Goal: Task Accomplishment & Management: Manage account settings

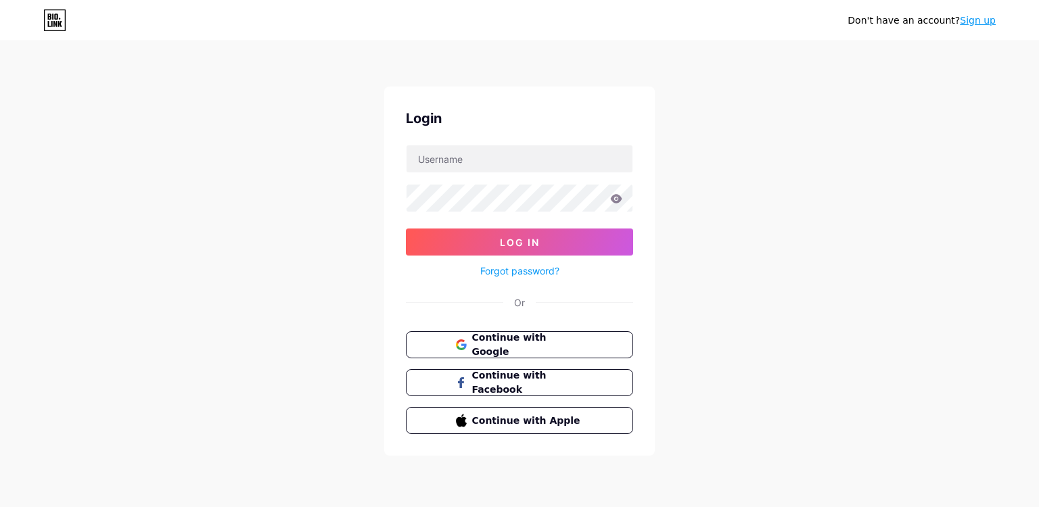
click at [471, 160] on input "text" at bounding box center [520, 158] width 226 height 27
click at [442, 157] on input "text" at bounding box center [520, 158] width 226 height 27
paste input "[DOMAIN_NAME][EMAIL_ADDRESS][DOMAIN_NAME]"
type input "[DOMAIN_NAME][EMAIL_ADDRESS][DOMAIN_NAME]"
click at [440, 178] on form "[DOMAIN_NAME][EMAIL_ADDRESS][DOMAIN_NAME] Log In Forgot password?" at bounding box center [519, 212] width 227 height 135
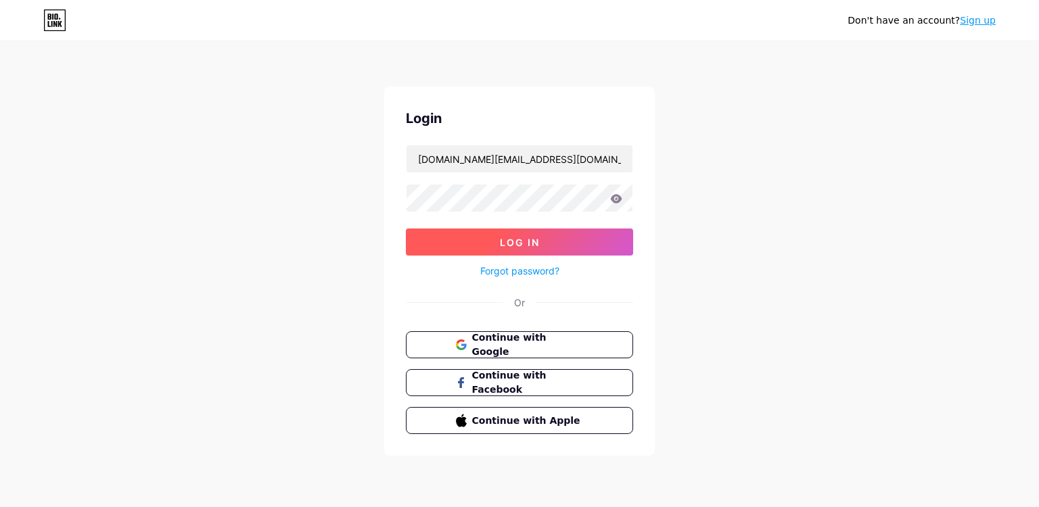
click at [543, 243] on button "Log In" at bounding box center [519, 242] width 227 height 27
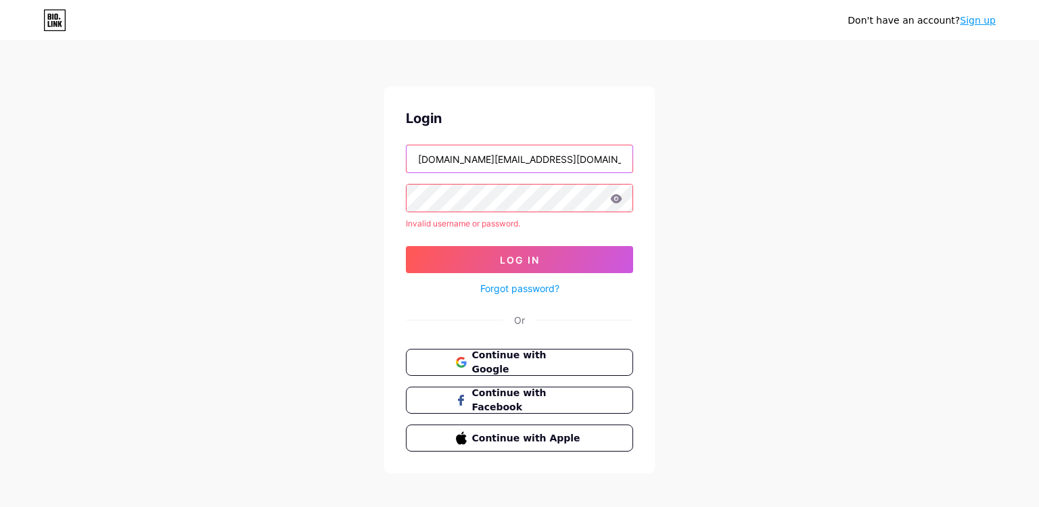
click at [476, 172] on input "[DOMAIN_NAME][EMAIL_ADDRESS][DOMAIN_NAME]" at bounding box center [520, 158] width 226 height 27
click at [614, 196] on icon at bounding box center [616, 198] width 11 height 9
click at [613, 196] on icon at bounding box center [616, 198] width 11 height 9
click at [507, 159] on input "[DOMAIN_NAME][EMAIL_ADDRESS][DOMAIN_NAME]" at bounding box center [520, 158] width 226 height 27
click at [484, 161] on input "[DOMAIN_NAME][EMAIL_ADDRESS][DOMAIN_NAME]" at bounding box center [520, 158] width 226 height 27
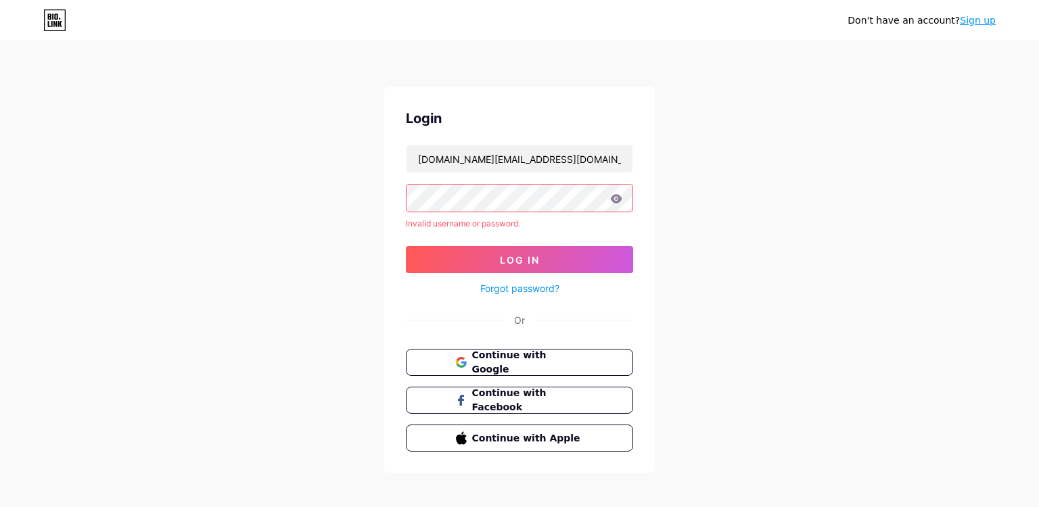
click at [616, 199] on icon at bounding box center [616, 198] width 11 height 9
click at [414, 156] on input "[DOMAIN_NAME][EMAIL_ADDRESS][DOMAIN_NAME]" at bounding box center [520, 158] width 226 height 27
click at [418, 157] on input "[DOMAIN_NAME][EMAIL_ADDRESS][DOMAIN_NAME]" at bounding box center [520, 158] width 226 height 27
click at [604, 153] on input "[DOMAIN_NAME][EMAIL_ADDRESS][DOMAIN_NAME]" at bounding box center [520, 158] width 226 height 27
click at [633, 188] on div "Login [DOMAIN_NAME][EMAIL_ADDRESS][DOMAIN_NAME] Invalid username or password. L…" at bounding box center [519, 280] width 271 height 387
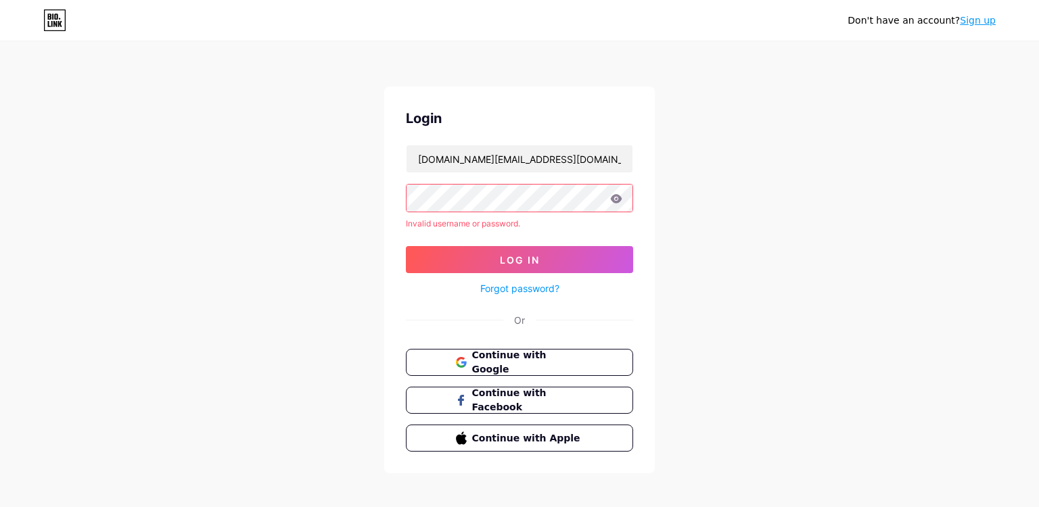
click at [652, 212] on div "Login [DOMAIN_NAME][EMAIL_ADDRESS][DOMAIN_NAME] Invalid username or password. L…" at bounding box center [519, 280] width 271 height 387
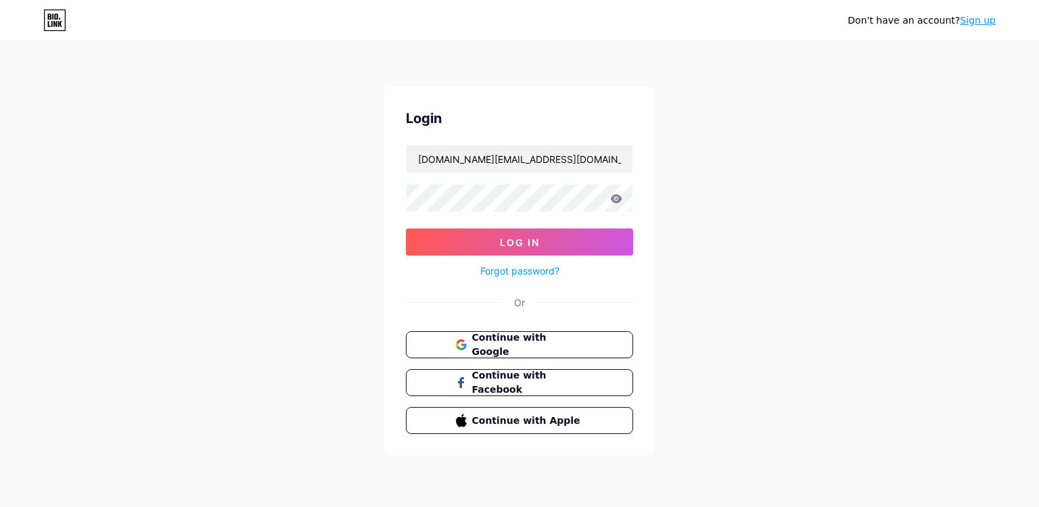
click at [612, 196] on icon at bounding box center [616, 198] width 12 height 9
click at [618, 243] on button "Log In" at bounding box center [519, 242] width 227 height 27
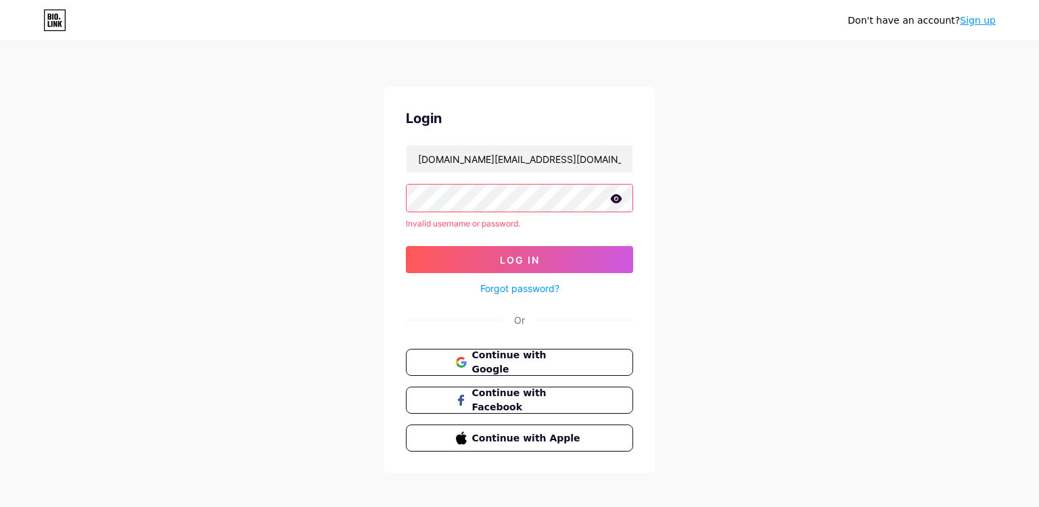
click at [722, 308] on div "Don't have an account? Sign up Login [DOMAIN_NAME][EMAIL_ADDRESS][DOMAIN_NAME] …" at bounding box center [519, 258] width 1039 height 517
drag, startPoint x: 827, startPoint y: 343, endPoint x: 814, endPoint y: 339, distance: 14.1
click at [827, 342] on div "Don't have an account? Sign up Login [DOMAIN_NAME][EMAIL_ADDRESS][DOMAIN_NAME] …" at bounding box center [519, 258] width 1039 height 517
click at [522, 288] on link "Forgot password?" at bounding box center [519, 288] width 79 height 14
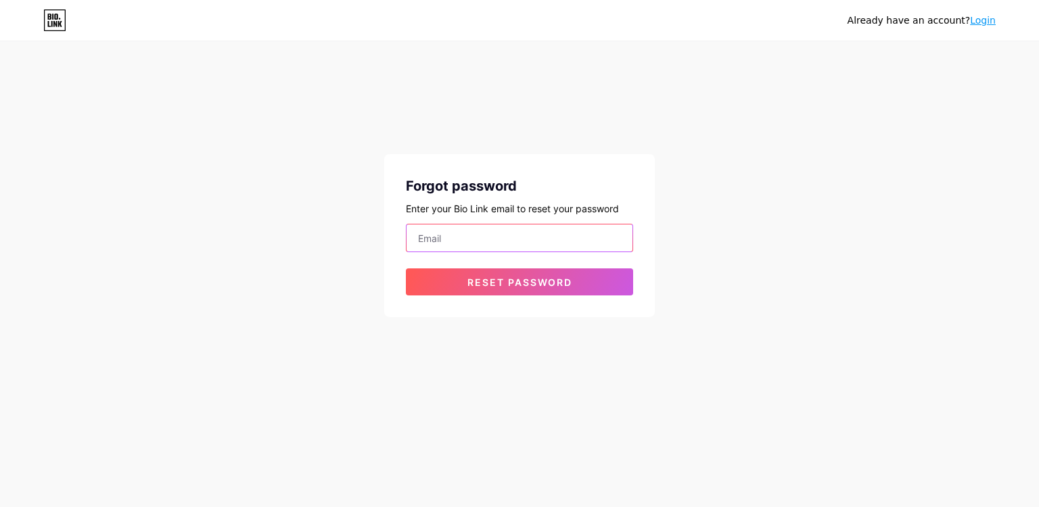
click at [480, 239] on input "email" at bounding box center [520, 238] width 226 height 27
click at [507, 240] on input "email" at bounding box center [520, 238] width 226 height 27
paste input "[DOMAIN_NAME][EMAIL_ADDRESS][DOMAIN_NAME]"
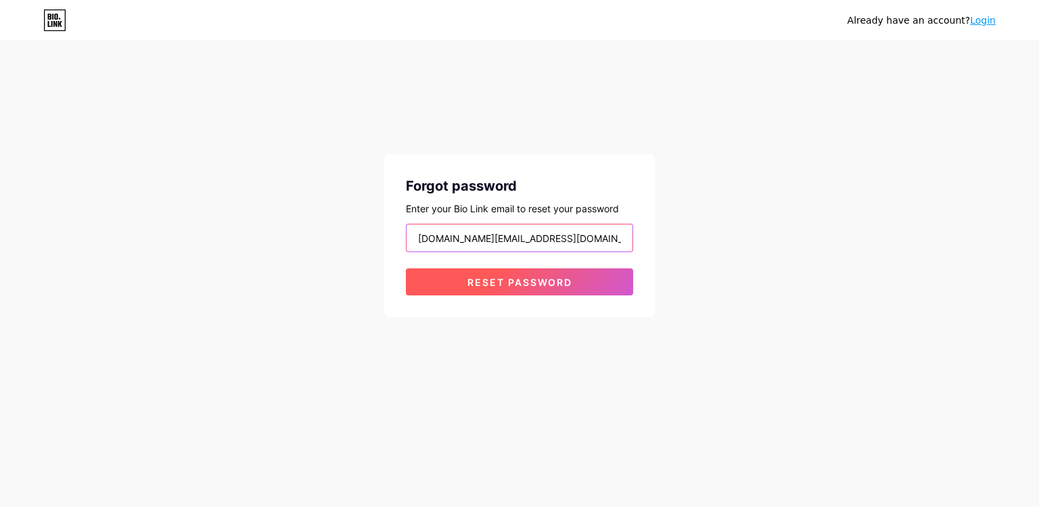
type input "[DOMAIN_NAME][EMAIL_ADDRESS][DOMAIN_NAME]"
click at [530, 280] on span "Reset password" at bounding box center [519, 282] width 105 height 11
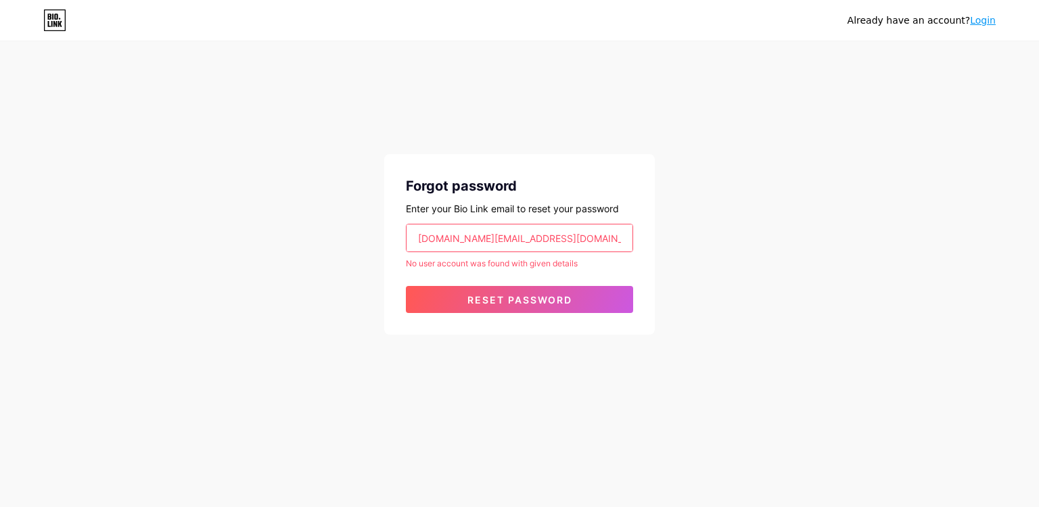
click at [526, 252] on form "[DOMAIN_NAME][EMAIL_ADDRESS][DOMAIN_NAME] No user account was found with given …" at bounding box center [519, 268] width 227 height 89
click at [518, 235] on input "[DOMAIN_NAME][EMAIL_ADDRESS][DOMAIN_NAME]" at bounding box center [520, 238] width 226 height 27
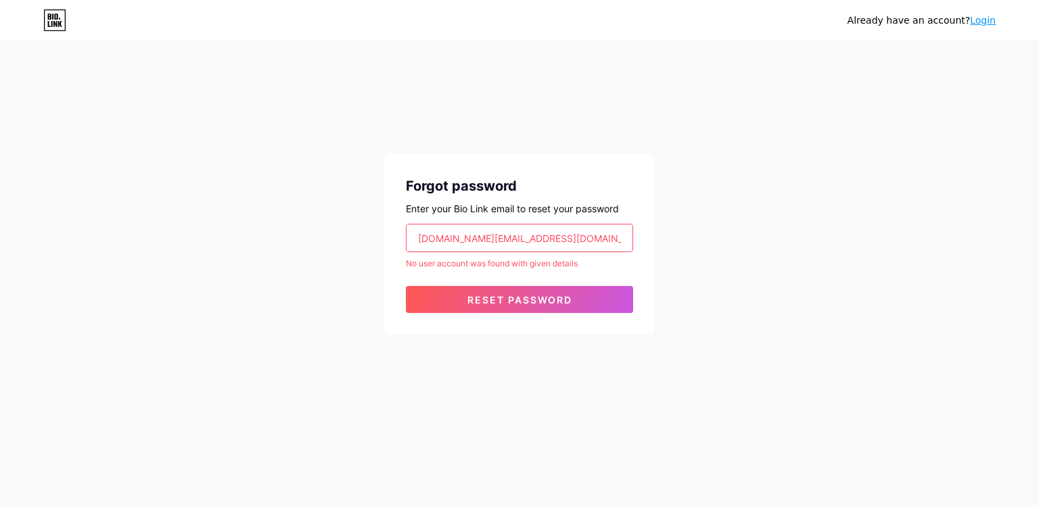
click at [532, 237] on input "[DOMAIN_NAME][EMAIL_ADDRESS][DOMAIN_NAME]" at bounding box center [520, 238] width 226 height 27
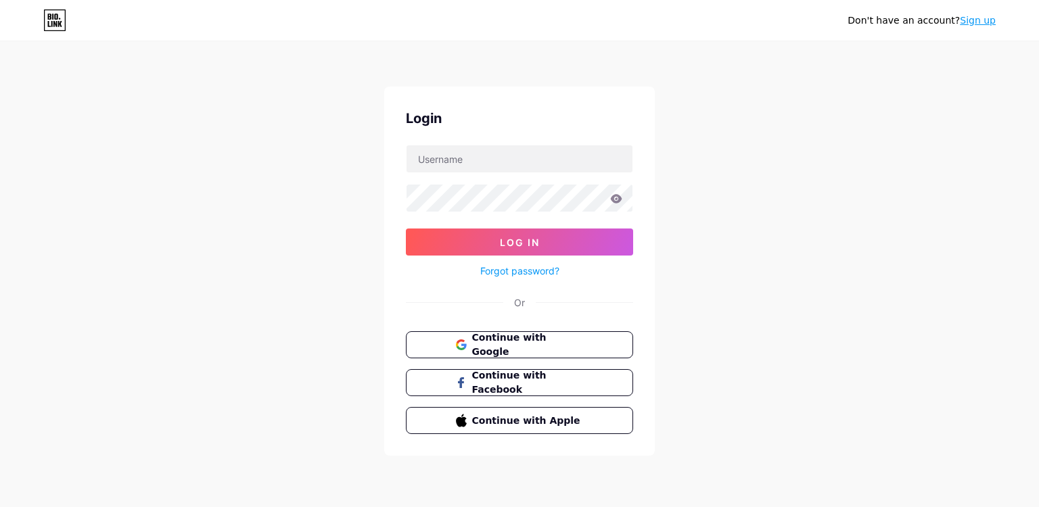
click at [747, 223] on div "Don't have an account? Sign up Login Log In Forgot password? Or Continue with G…" at bounding box center [519, 249] width 1039 height 499
click at [480, 151] on input "text" at bounding box center [520, 158] width 226 height 27
paste input "[EMAIL_ADDRESS][DOMAIN_NAME]"
click at [475, 215] on form "[EMAIL_ADDRESS][DOMAIN_NAME] Log In Forgot password?" at bounding box center [519, 212] width 227 height 135
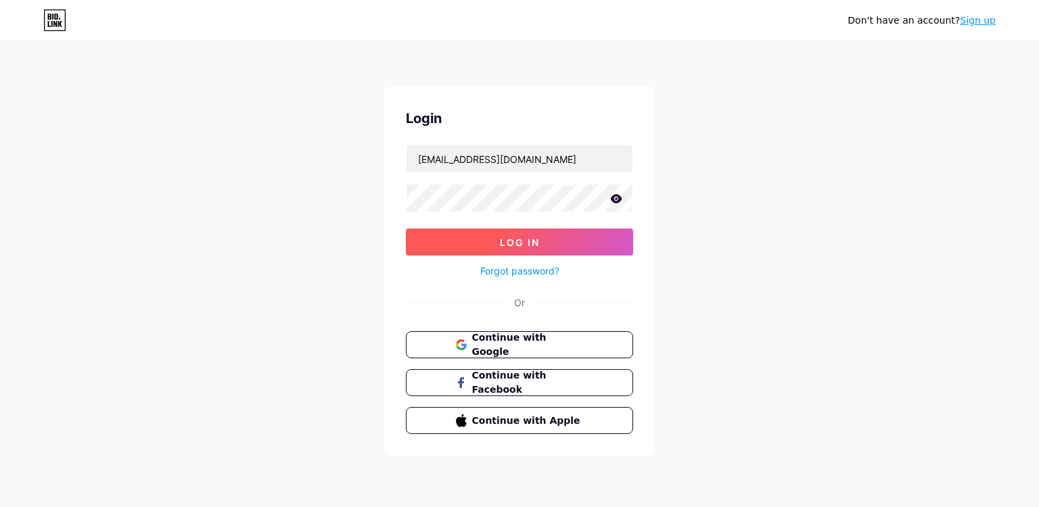
click at [576, 240] on button "Log In" at bounding box center [519, 242] width 227 height 27
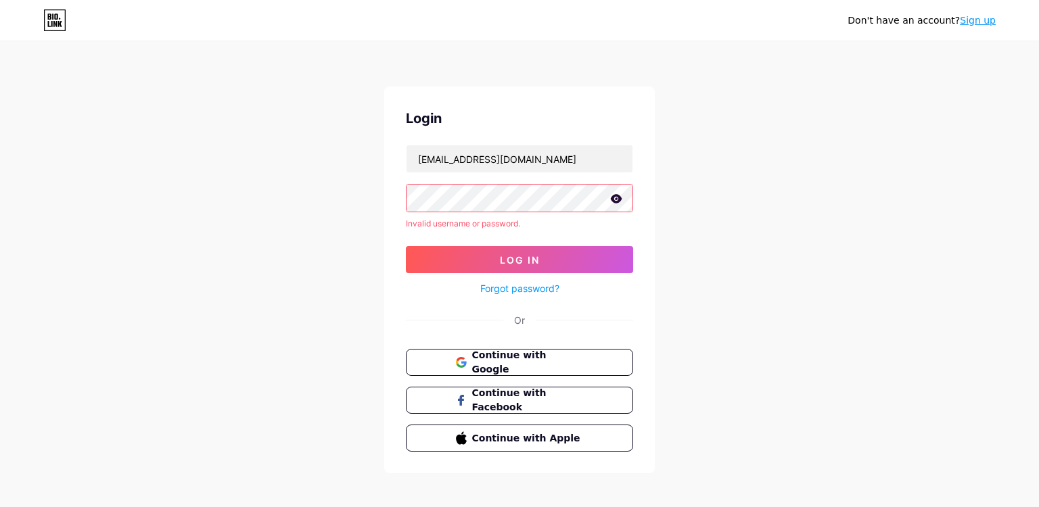
click at [775, 279] on div "Don't have an account? Sign up Login [EMAIL_ADDRESS][DOMAIN_NAME] Invalid usern…" at bounding box center [519, 258] width 1039 height 517
click at [620, 199] on icon at bounding box center [616, 198] width 11 height 9
click at [620, 199] on icon at bounding box center [615, 199] width 11 height 9
click at [620, 199] on icon at bounding box center [616, 198] width 11 height 9
click at [511, 150] on input "[EMAIL_ADDRESS][DOMAIN_NAME]" at bounding box center [520, 158] width 226 height 27
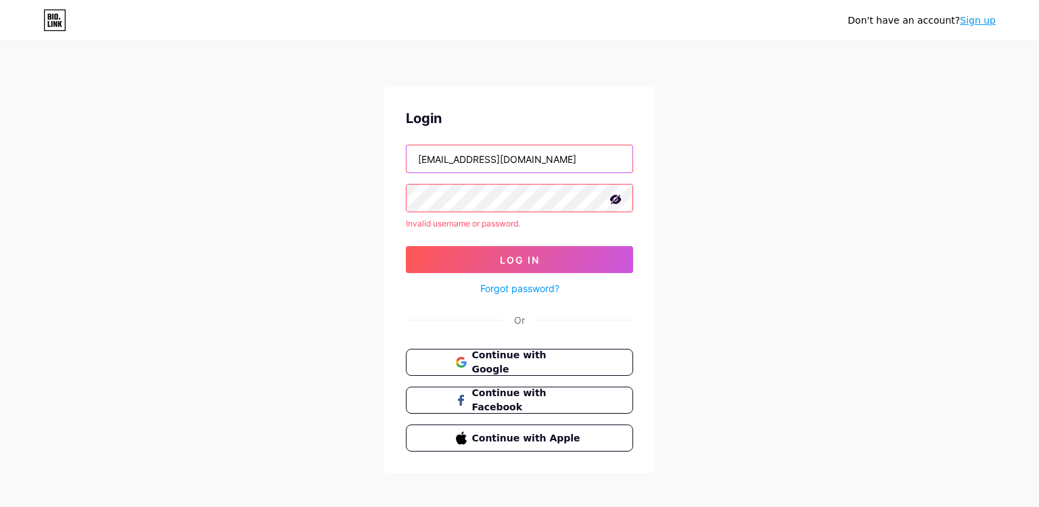
click at [531, 151] on input "[EMAIL_ADDRESS][DOMAIN_NAME]" at bounding box center [520, 158] width 226 height 27
click at [519, 158] on input "[EMAIL_ADDRESS][DOMAIN_NAME]" at bounding box center [520, 158] width 226 height 27
click at [905, 201] on div "Don't have an account? Sign up Login [EMAIL_ADDRESS][DOMAIN_NAME] Invalid usern…" at bounding box center [519, 258] width 1039 height 517
click at [533, 161] on input "[EMAIL_ADDRESS][DOMAIN_NAME]" at bounding box center [520, 158] width 226 height 27
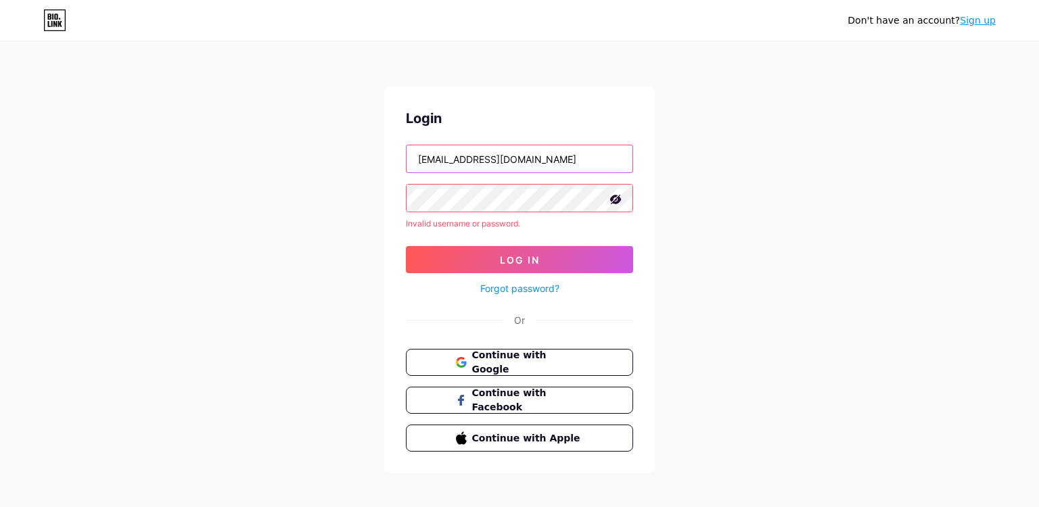
click at [533, 161] on input "[EMAIL_ADDRESS][DOMAIN_NAME]" at bounding box center [520, 158] width 226 height 27
click at [478, 156] on input "[EMAIL_ADDRESS][DOMAIN_NAME]" at bounding box center [520, 158] width 226 height 27
paste input ".academy"
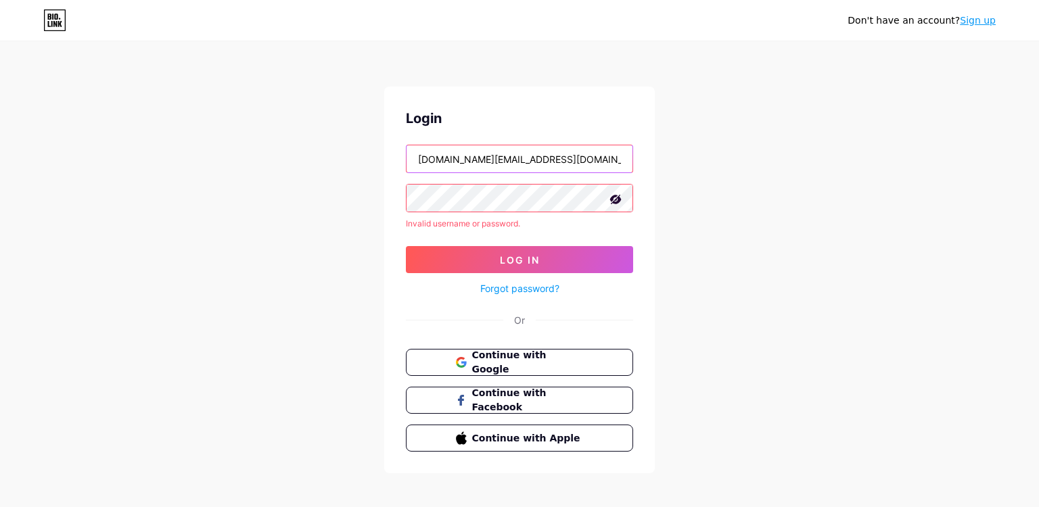
type input "[DOMAIN_NAME][EMAIL_ADDRESS][DOMAIN_NAME]"
click at [481, 118] on div "Login" at bounding box center [519, 118] width 227 height 20
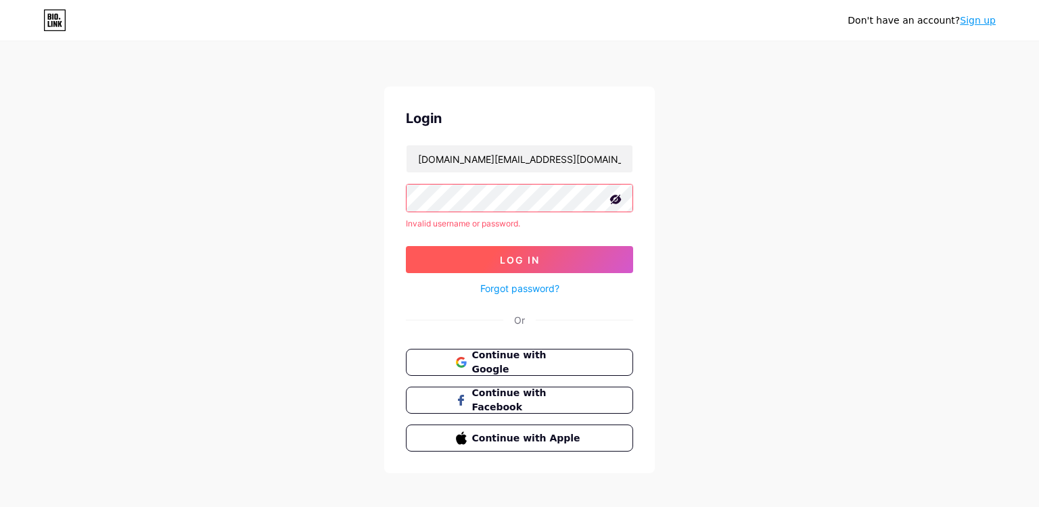
click at [488, 256] on button "Log In" at bounding box center [519, 259] width 227 height 27
click at [528, 288] on link "Forgot password?" at bounding box center [519, 288] width 79 height 14
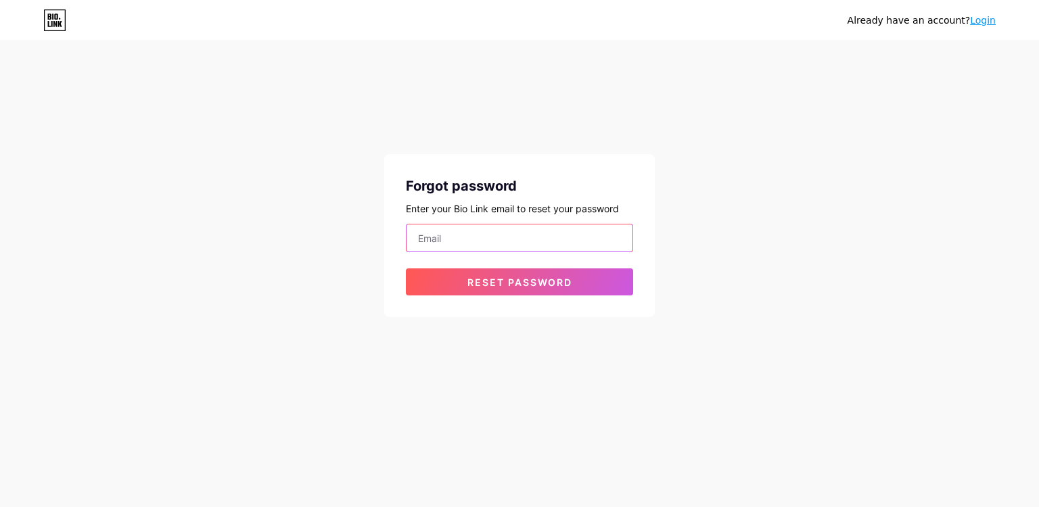
click at [497, 241] on input "email" at bounding box center [520, 238] width 226 height 27
paste input "[DOMAIN_NAME][EMAIL_ADDRESS][DOMAIN_NAME]"
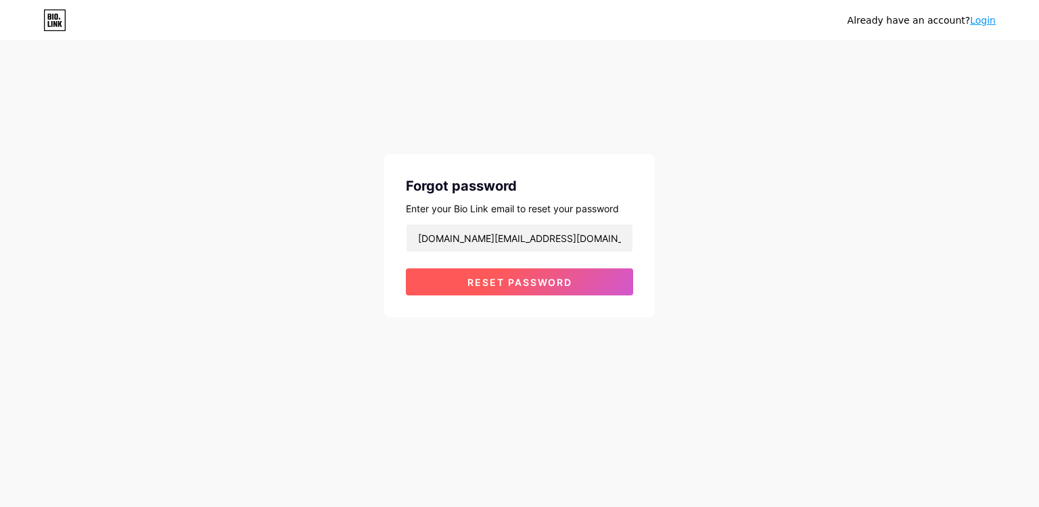
click at [505, 289] on button "Reset password" at bounding box center [519, 282] width 227 height 27
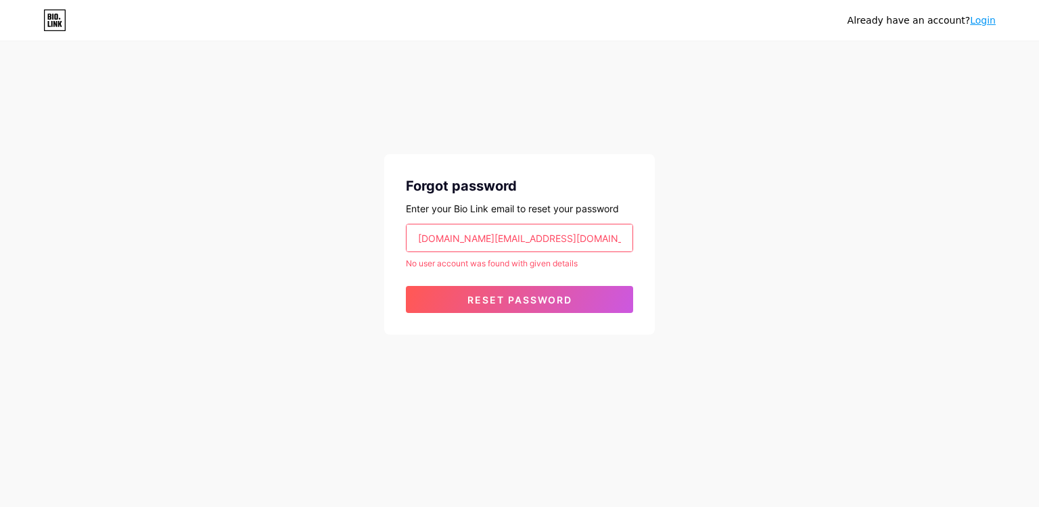
click at [500, 246] on input "[DOMAIN_NAME][EMAIL_ADDRESS][DOMAIN_NAME]" at bounding box center [520, 238] width 226 height 27
paste input "assistant"
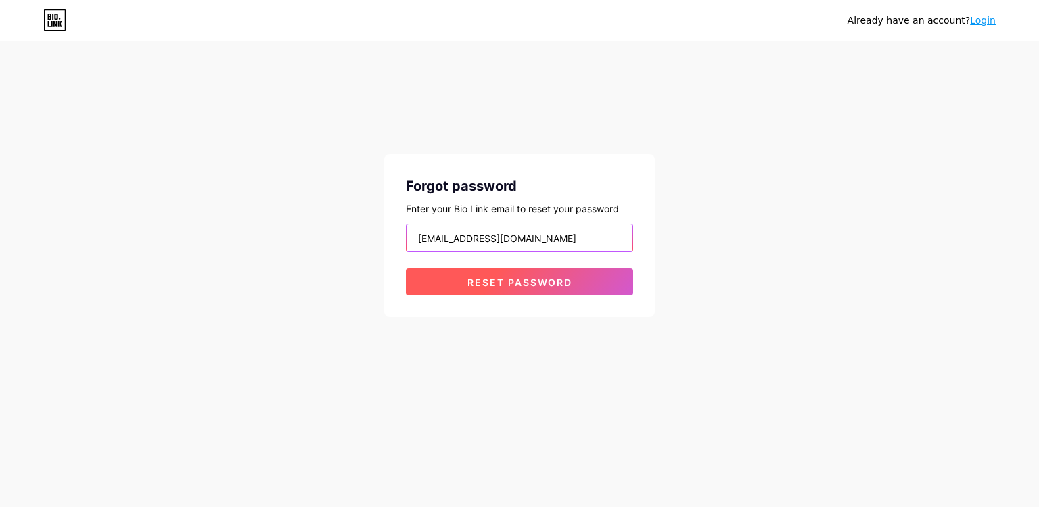
type input "[EMAIL_ADDRESS][DOMAIN_NAME]"
click at [522, 284] on span "Reset password" at bounding box center [519, 282] width 105 height 11
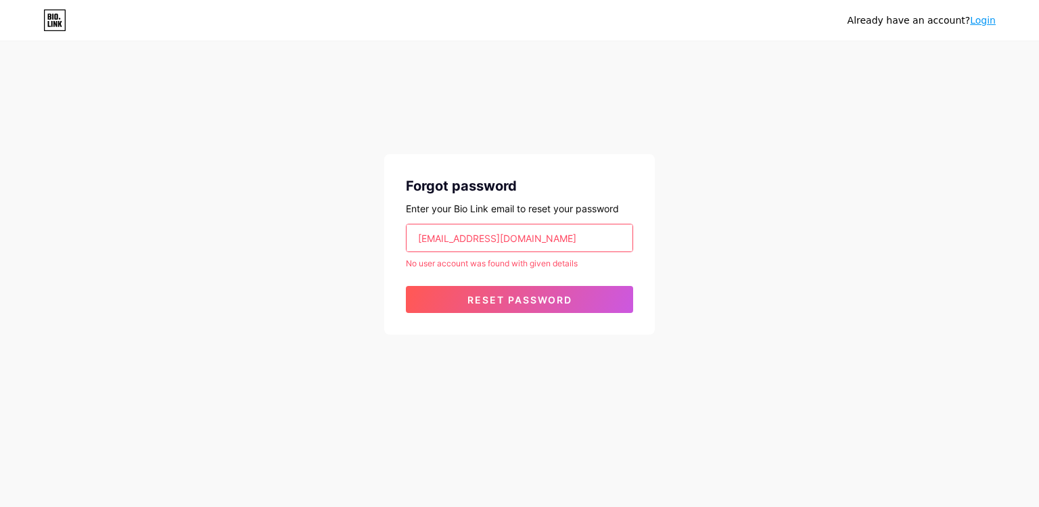
click at [517, 342] on div "Already have an account? Login Forgot password Enter your Bio Link email to res…" at bounding box center [519, 189] width 1039 height 378
click at [101, 156] on div "Already have an account? Login Forgot password Enter your Bio Link email to res…" at bounding box center [519, 189] width 1039 height 378
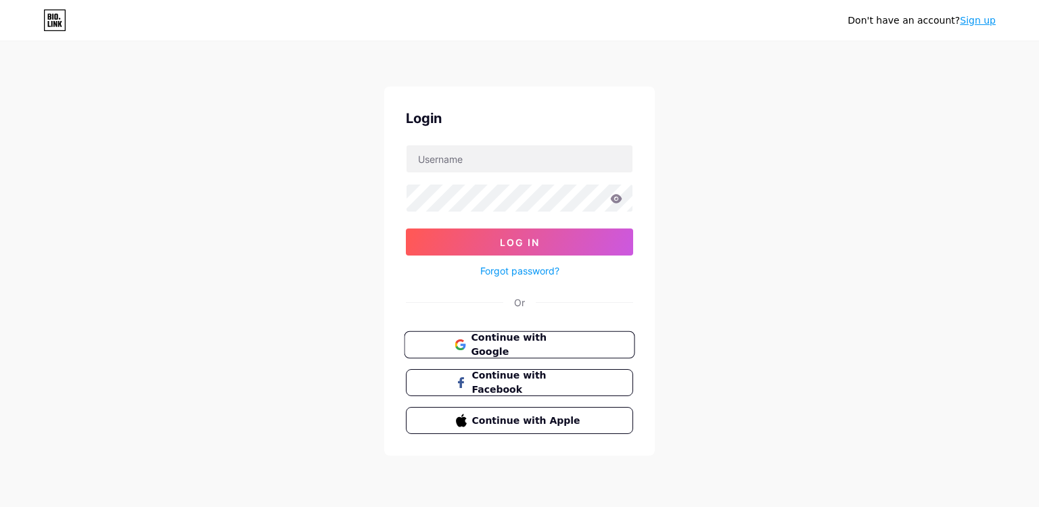
click at [497, 345] on span "Continue with Google" at bounding box center [527, 345] width 113 height 29
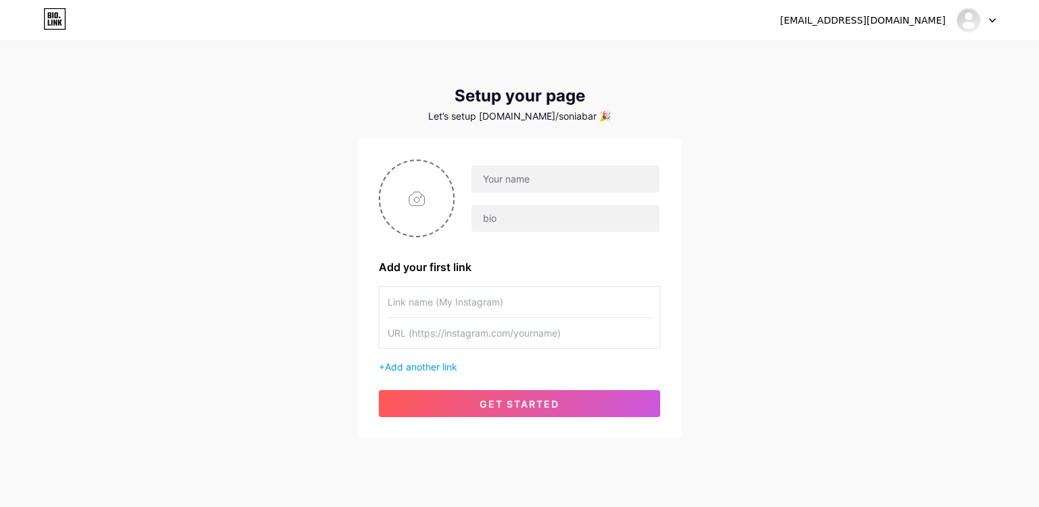
click at [43, 20] on div "soniabarahonaassistant@gmail.com Dashboard Logout" at bounding box center [519, 20] width 1039 height 24
click at [53, 23] on icon at bounding box center [51, 23] width 1 height 6
click at [944, 26] on div "[EMAIL_ADDRESS][DOMAIN_NAME]" at bounding box center [863, 21] width 166 height 14
click at [992, 18] on icon at bounding box center [992, 20] width 7 height 5
drag, startPoint x: 950, startPoint y: 77, endPoint x: 954, endPoint y: 94, distance: 17.2
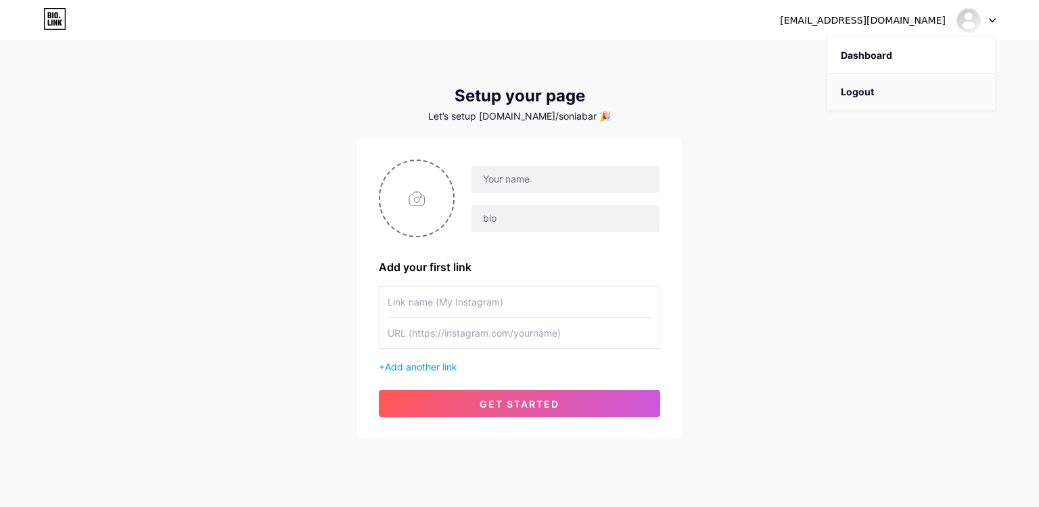
click at [954, 94] on li "Logout" at bounding box center [911, 92] width 168 height 37
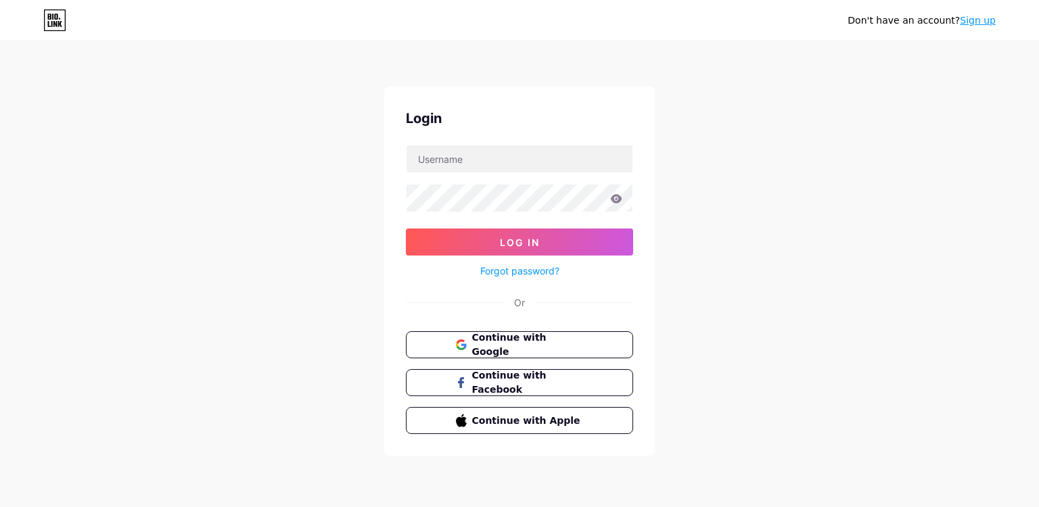
click at [521, 133] on div "Login Log In Forgot password? Or Continue with Google Continue with Facebook Co…" at bounding box center [519, 271] width 271 height 369
click at [507, 148] on input "text" at bounding box center [520, 158] width 226 height 27
click at [472, 163] on input "text" at bounding box center [520, 158] width 226 height 27
paste input "Merakicuantica@gmail.com"
click at [612, 199] on icon at bounding box center [616, 198] width 11 height 9
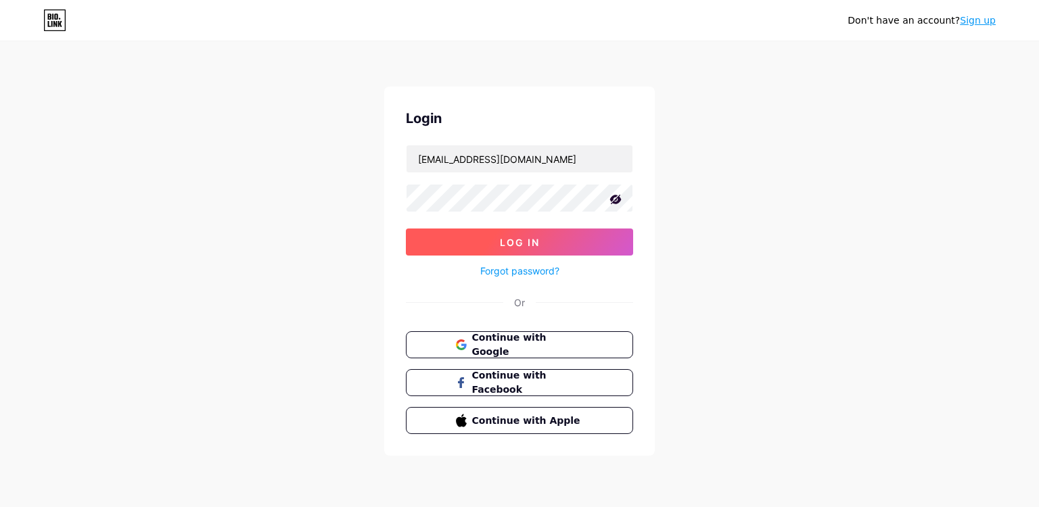
click at [577, 237] on button "Log In" at bounding box center [519, 242] width 227 height 27
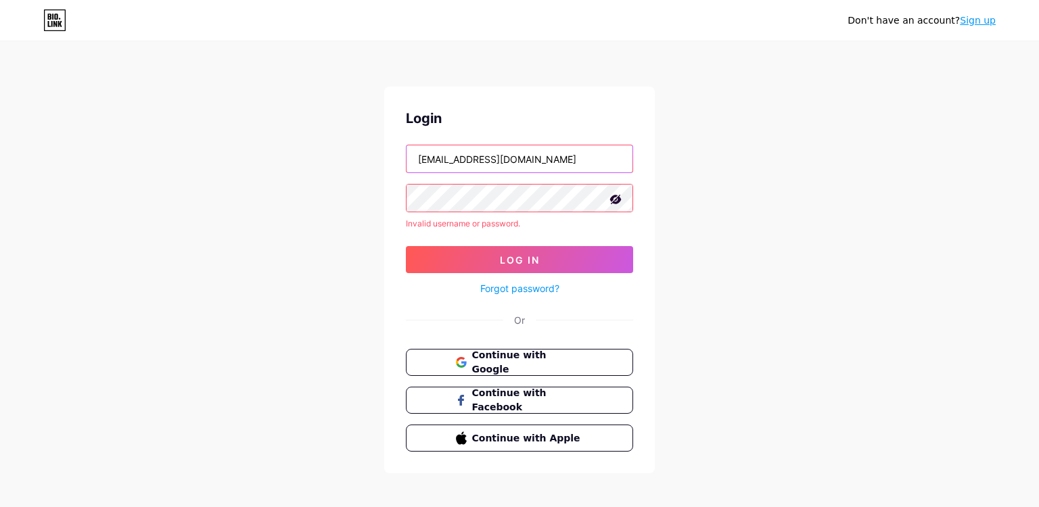
click at [500, 156] on input "Merakicuantica@gmail.com" at bounding box center [520, 158] width 226 height 27
paste input "hola@soniabarahona"
type input "hola@soniabarahona.com"
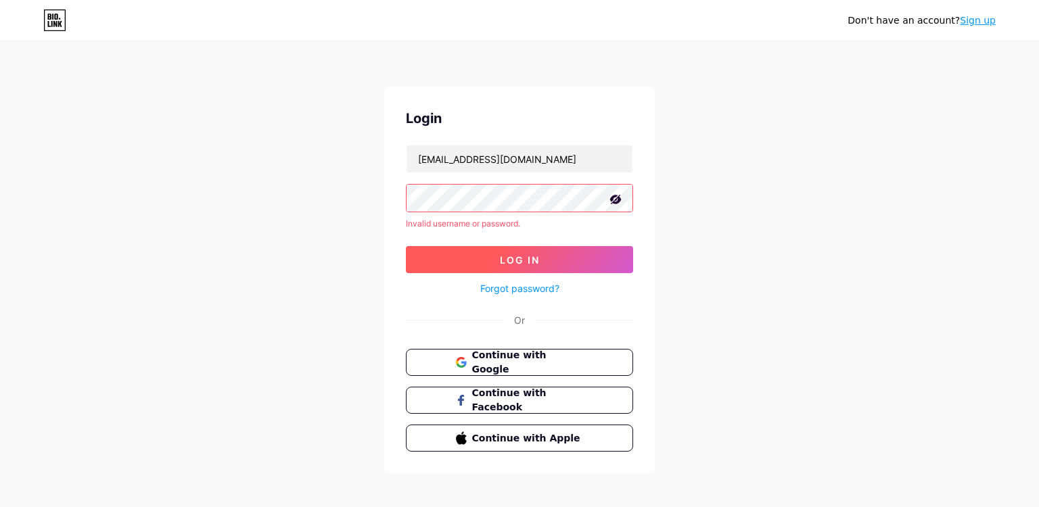
click at [505, 258] on span "Log In" at bounding box center [520, 259] width 40 height 11
click at [495, 290] on link "Forgot password?" at bounding box center [519, 288] width 79 height 14
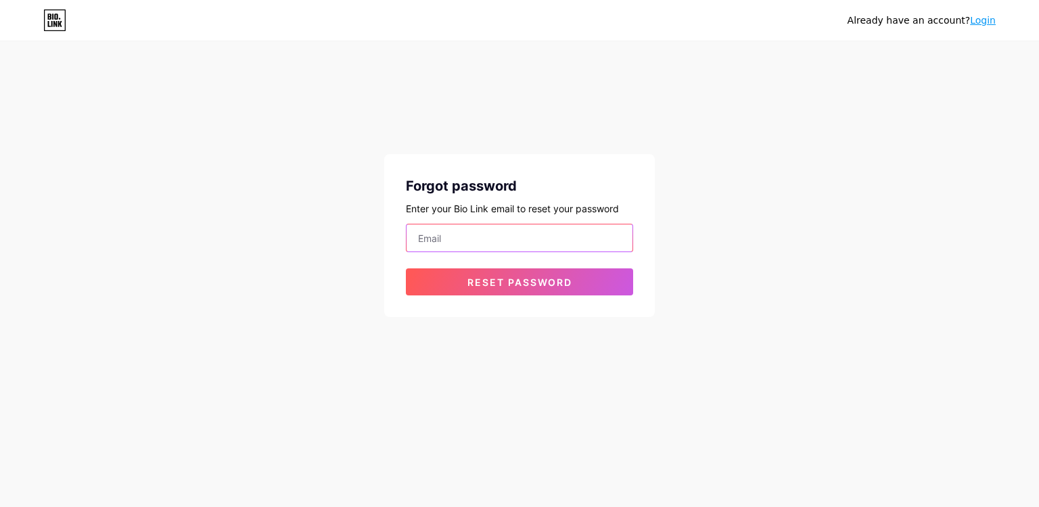
click at [459, 248] on input "email" at bounding box center [520, 238] width 226 height 27
paste input "Merakicuantica@gmail.com"
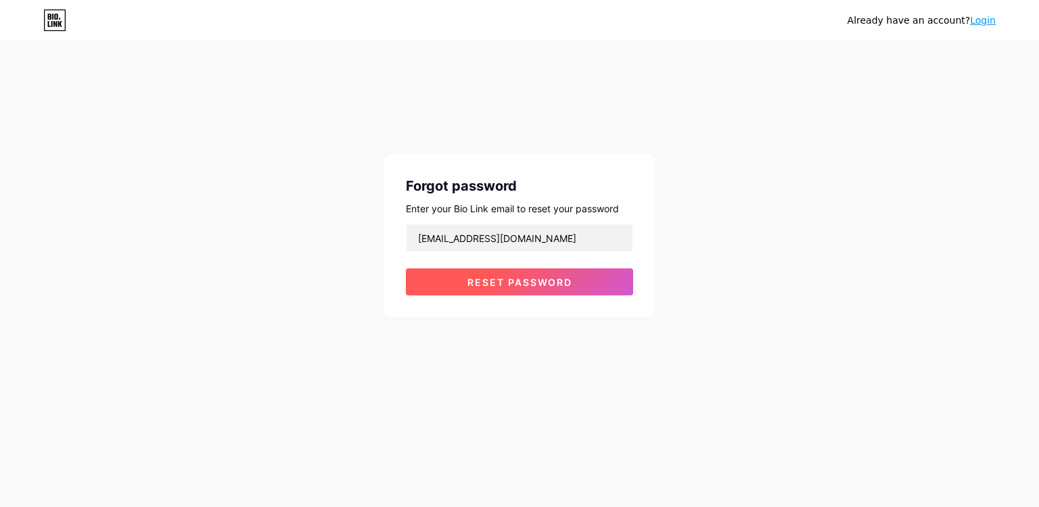
click at [460, 286] on button "Reset password" at bounding box center [519, 282] width 227 height 27
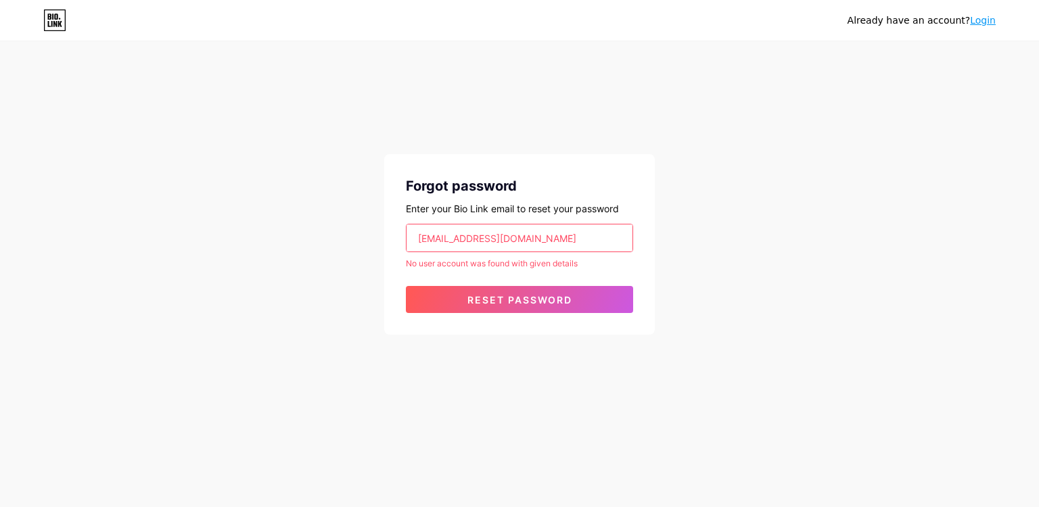
click at [449, 234] on input "Merakicuantica@gmail.com" at bounding box center [520, 238] width 226 height 27
click at [453, 247] on input "Merakicuantica@gmail.com" at bounding box center [520, 238] width 226 height 27
click at [453, 245] on input "Merakicuantica@gmail.com" at bounding box center [520, 238] width 226 height 27
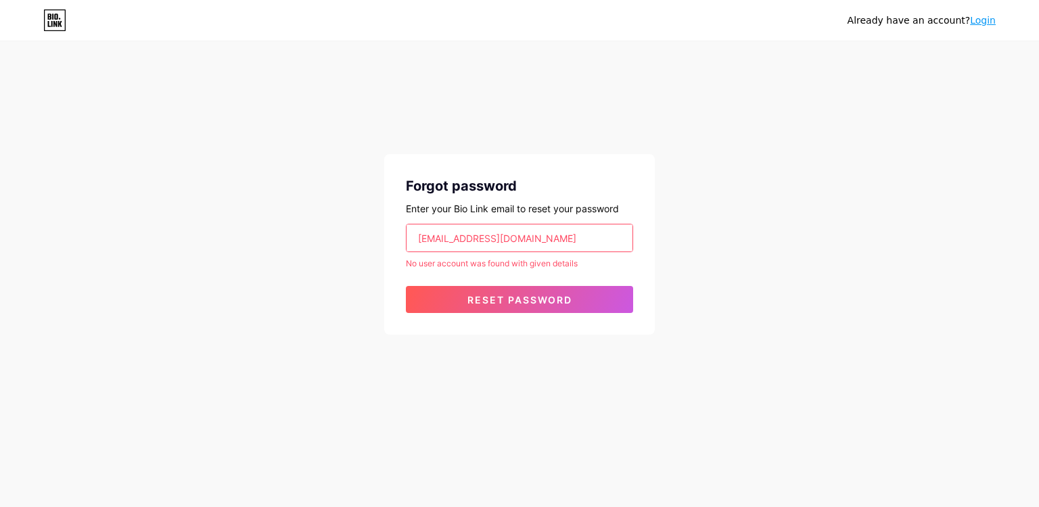
click at [453, 245] on input "Merakicuantica@gmail.com" at bounding box center [520, 238] width 226 height 27
paste input "soniabarahonaassistant"
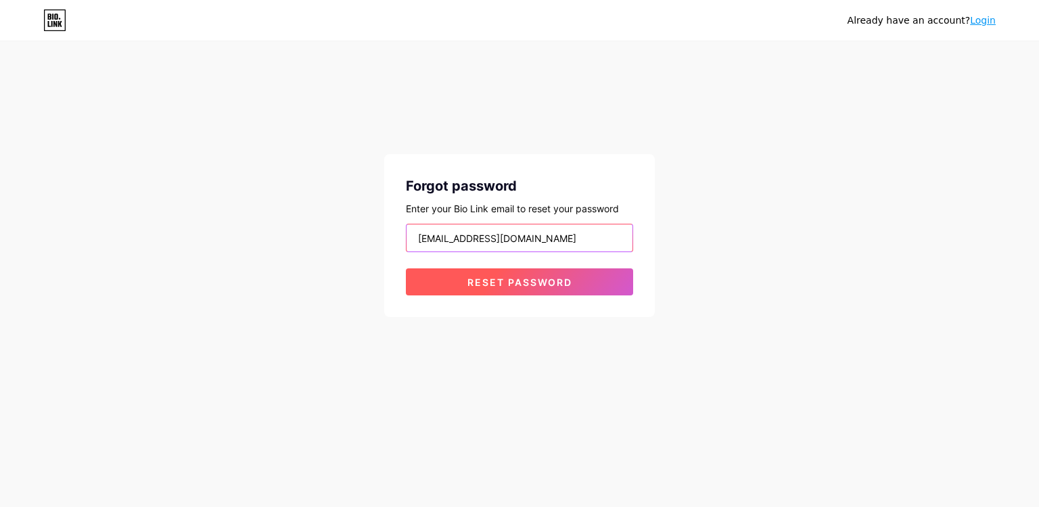
type input "[EMAIL_ADDRESS][DOMAIN_NAME]"
click at [452, 288] on button "Reset password" at bounding box center [519, 282] width 227 height 27
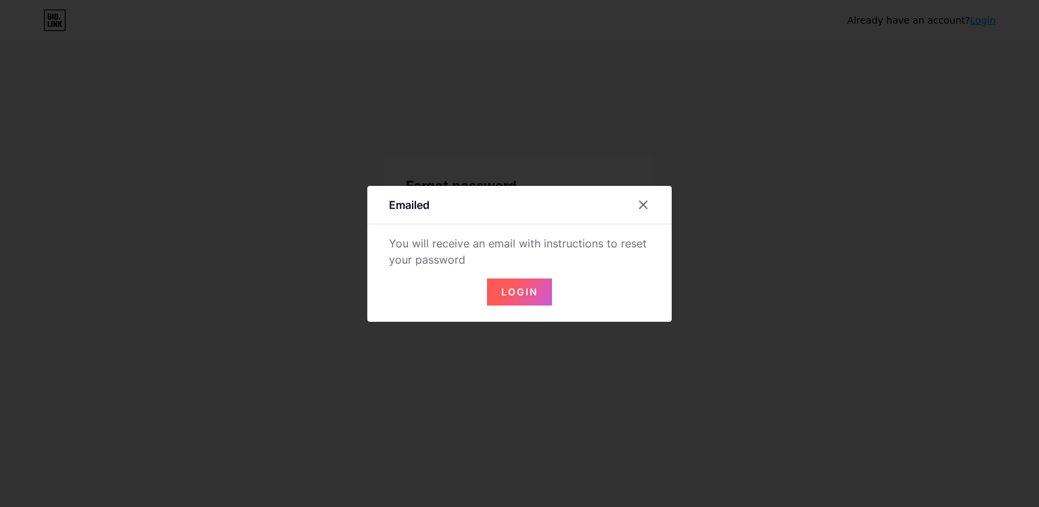
click at [510, 299] on button "Login" at bounding box center [519, 292] width 65 height 27
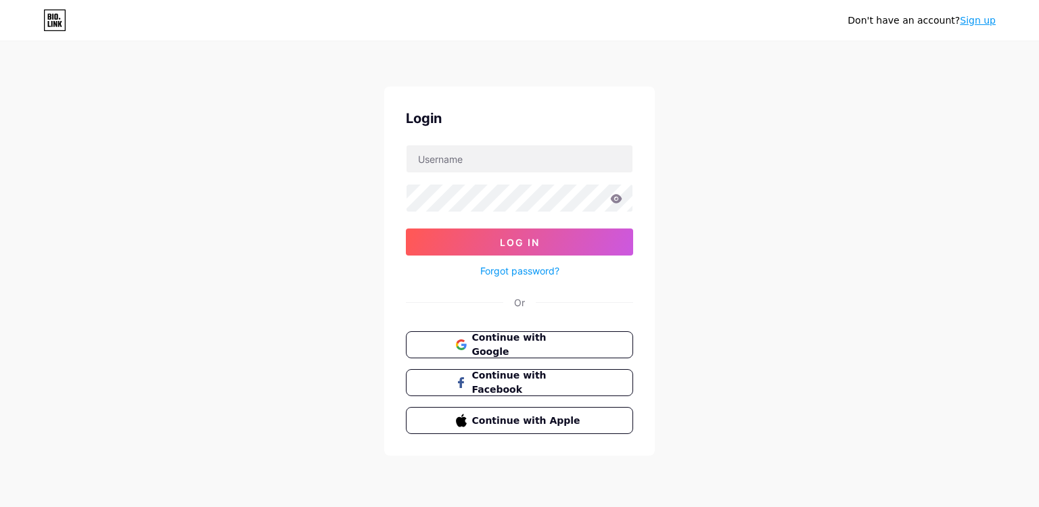
click at [776, 49] on div "Don't have an account? Sign up Login Log In Forgot password? Or Continue with G…" at bounding box center [519, 249] width 1039 height 499
click at [529, 162] on input "text" at bounding box center [520, 158] width 226 height 27
type input "[EMAIL_ADDRESS][DOMAIN_NAME]"
click at [622, 203] on icon at bounding box center [616, 198] width 12 height 9
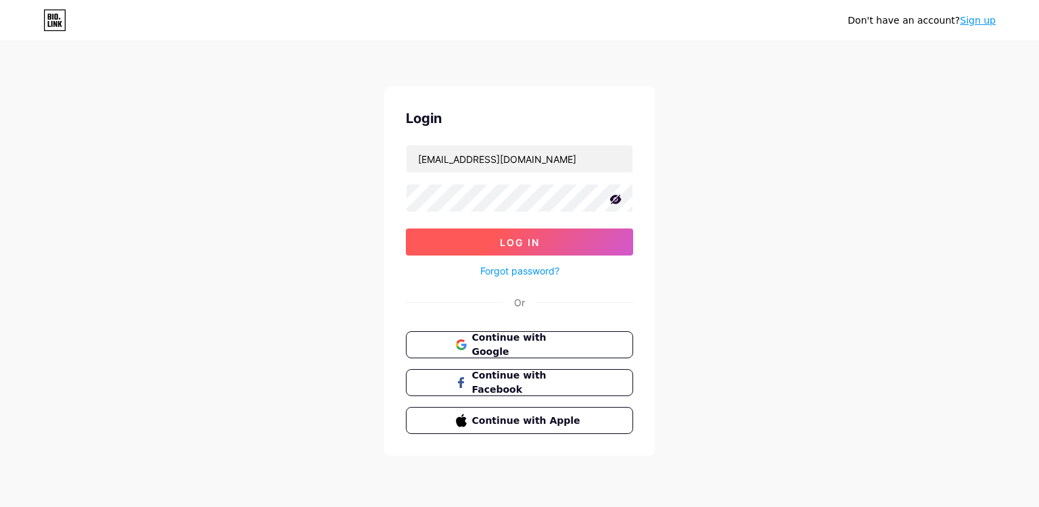
click at [603, 233] on button "Log In" at bounding box center [519, 242] width 227 height 27
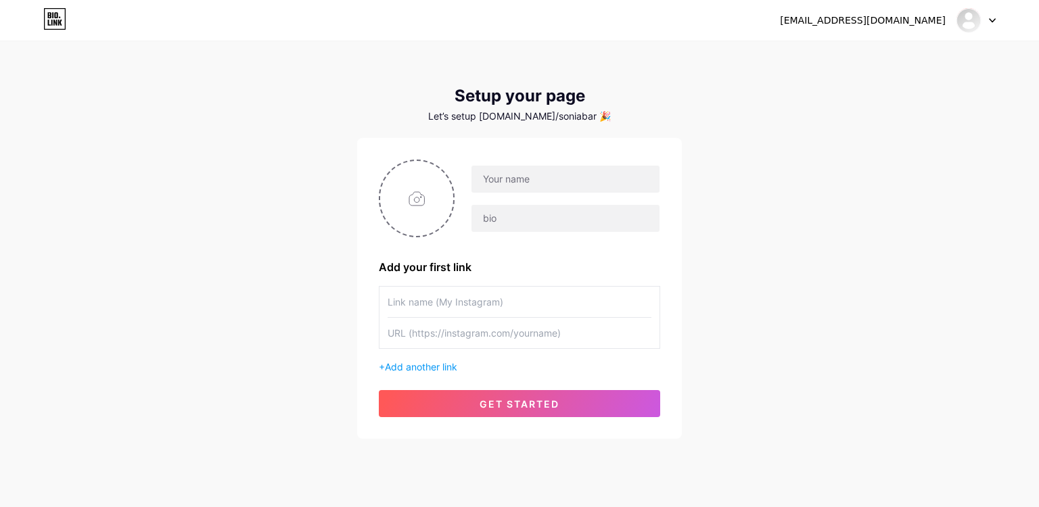
click at [687, 125] on div "soniabarahonaassistant@gmail.com Dashboard Logout Setup your page Let’s setup b…" at bounding box center [519, 241] width 1039 height 482
click at [941, 24] on div "[EMAIL_ADDRESS][DOMAIN_NAME]" at bounding box center [863, 21] width 166 height 14
click at [992, 20] on icon at bounding box center [992, 20] width 7 height 5
click at [879, 101] on li "Logout" at bounding box center [911, 92] width 168 height 37
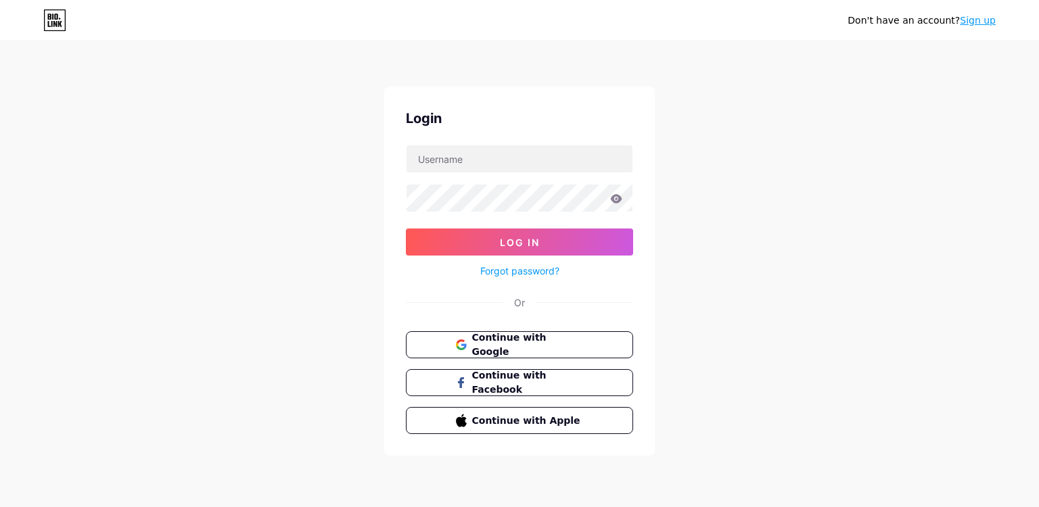
drag, startPoint x: 959, startPoint y: 275, endPoint x: 948, endPoint y: 258, distance: 20.1
click at [955, 280] on div "Don't have an account? Sign up Login Log In Forgot password? Or Continue with G…" at bounding box center [519, 249] width 1039 height 499
